Goal: Task Accomplishment & Management: Complete application form

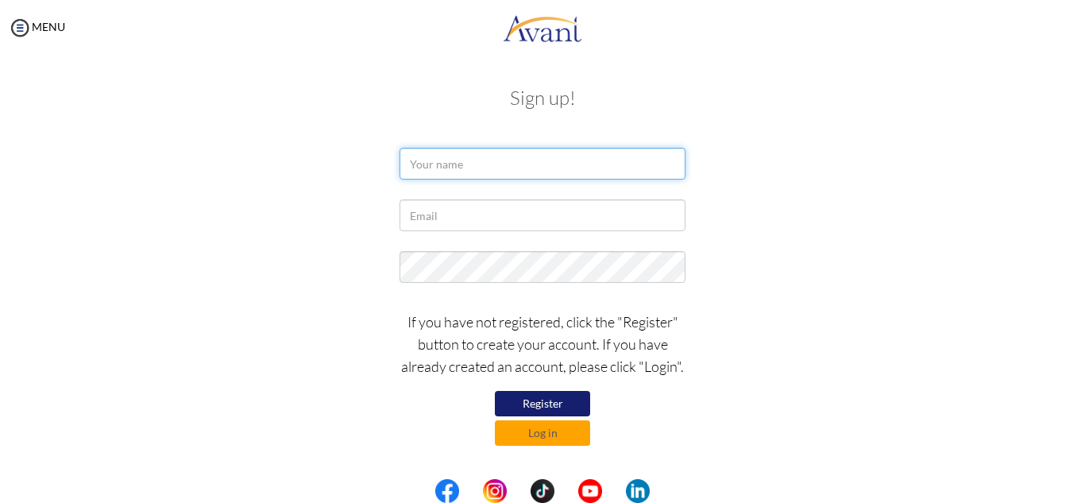
click at [539, 161] on input "text" at bounding box center [543, 164] width 286 height 32
type input "[PERSON_NAME]"
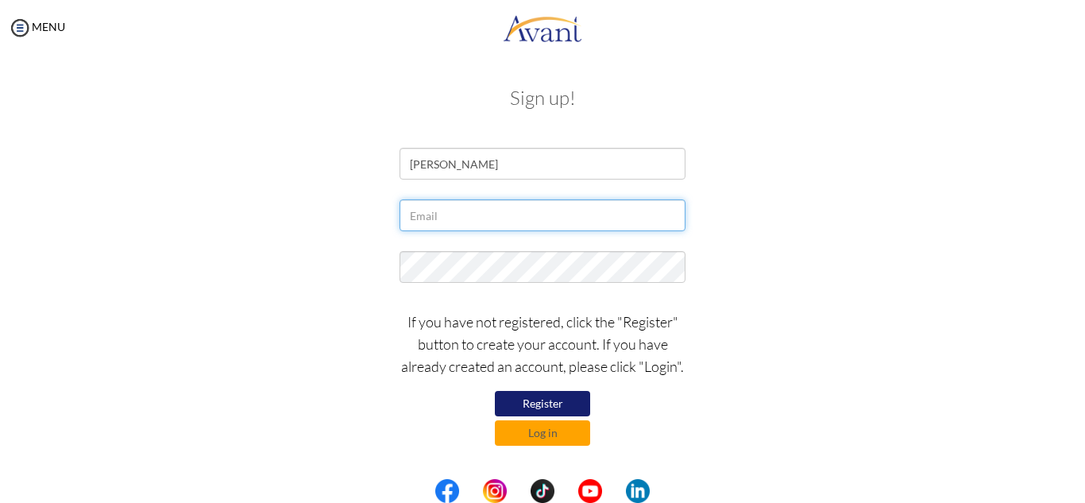
click at [481, 216] on input "text" at bounding box center [543, 215] width 286 height 32
type input "[EMAIL_ADDRESS][DOMAIN_NAME]"
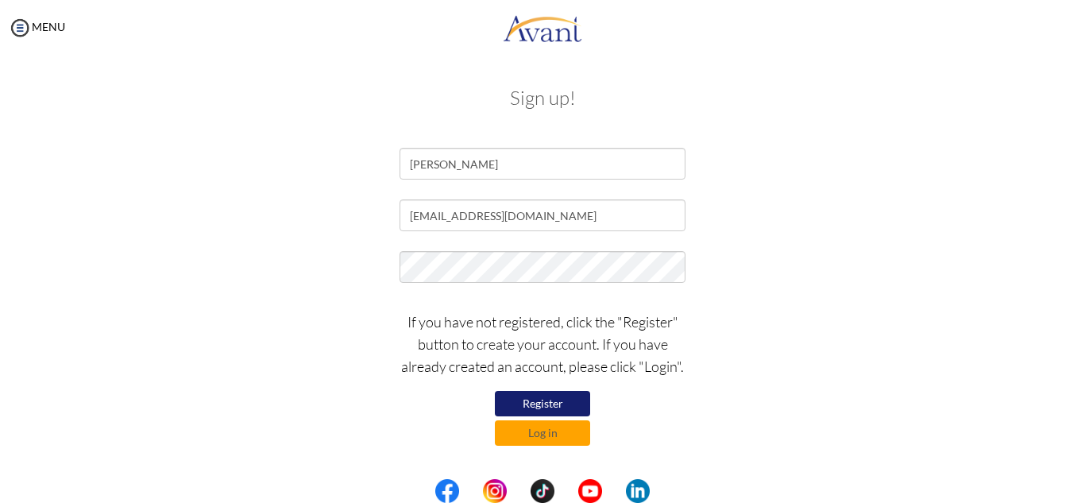
click at [549, 404] on button "Register" at bounding box center [542, 403] width 95 height 25
click at [541, 405] on button "Register" at bounding box center [542, 403] width 95 height 25
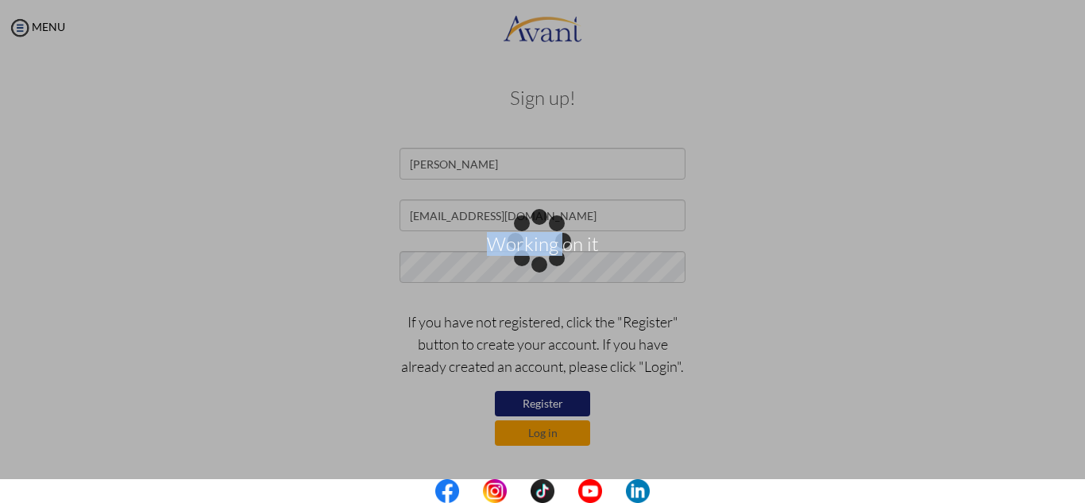
click at [541, 263] on div "Working on it" at bounding box center [542, 252] width 22 height 22
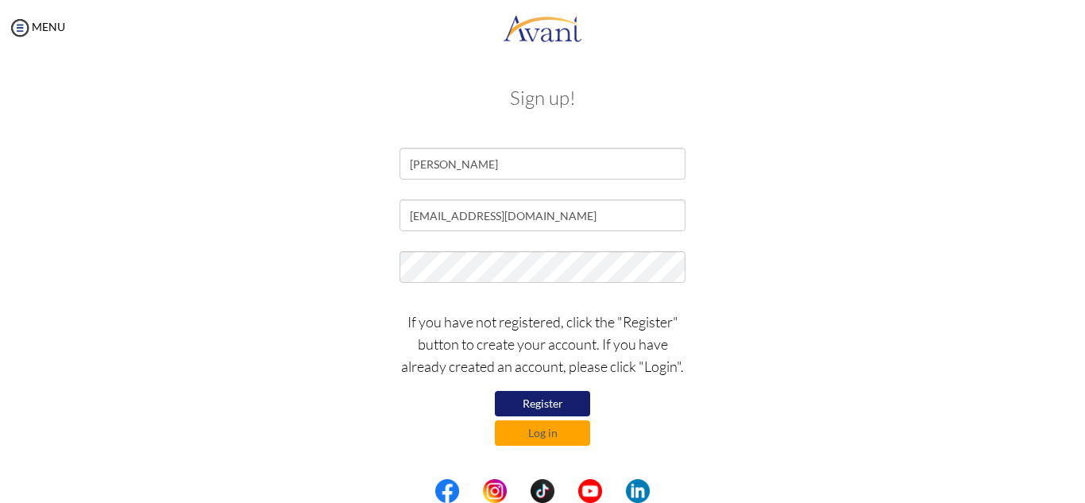
click at [527, 408] on button "Register" at bounding box center [542, 403] width 95 height 25
